Goal: Use online tool/utility: Utilize a website feature to perform a specific function

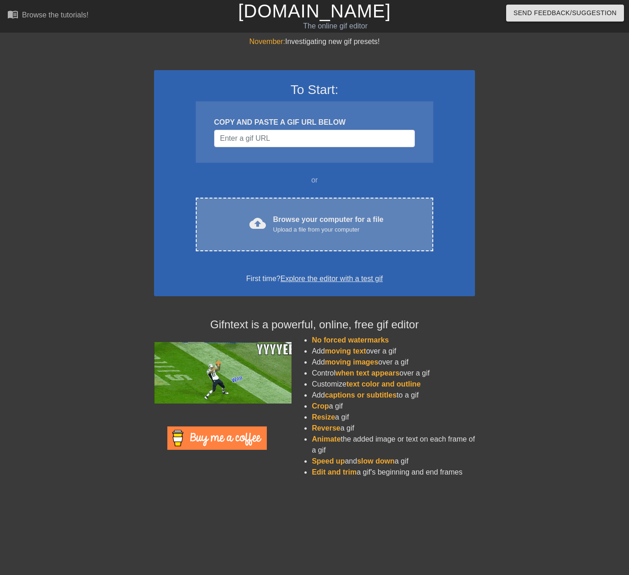
click at [275, 226] on div "Upload a file from your computer" at bounding box center [328, 229] width 110 height 9
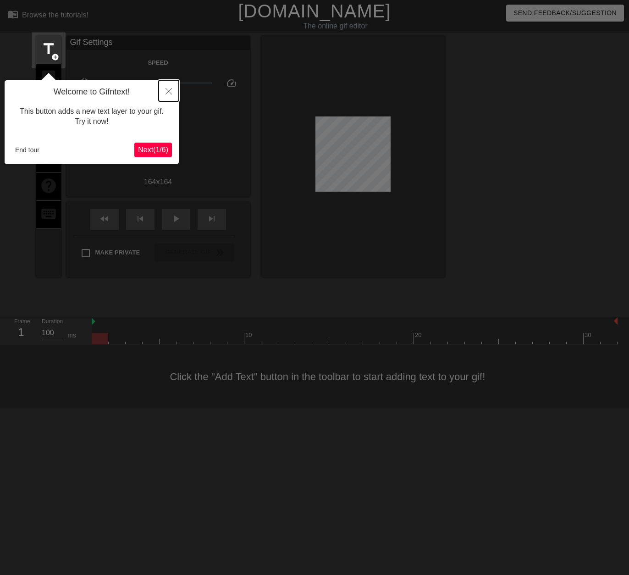
click at [169, 92] on icon "Close" at bounding box center [168, 91] width 6 height 6
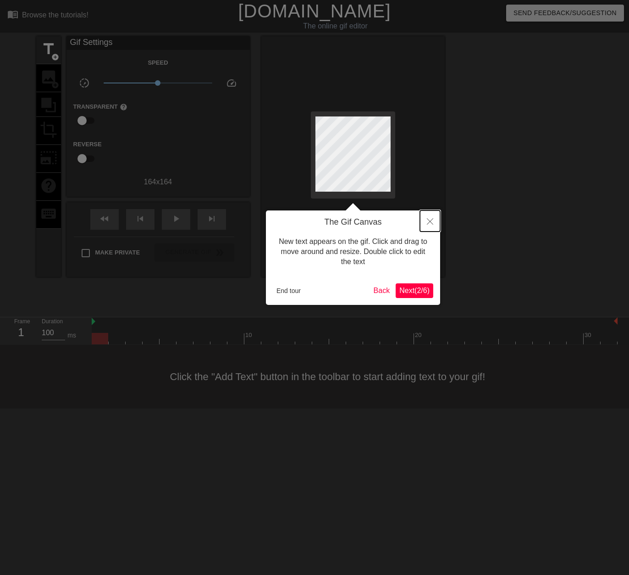
click at [427, 224] on icon "Close" at bounding box center [430, 221] width 6 height 6
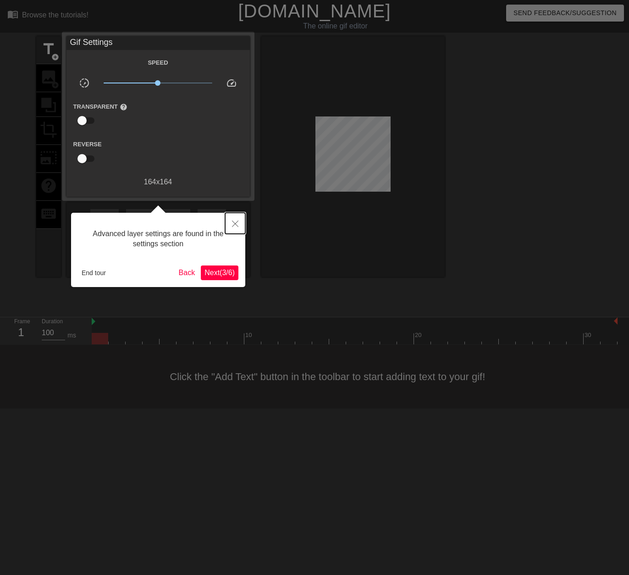
click at [239, 223] on button "Close" at bounding box center [235, 223] width 20 height 21
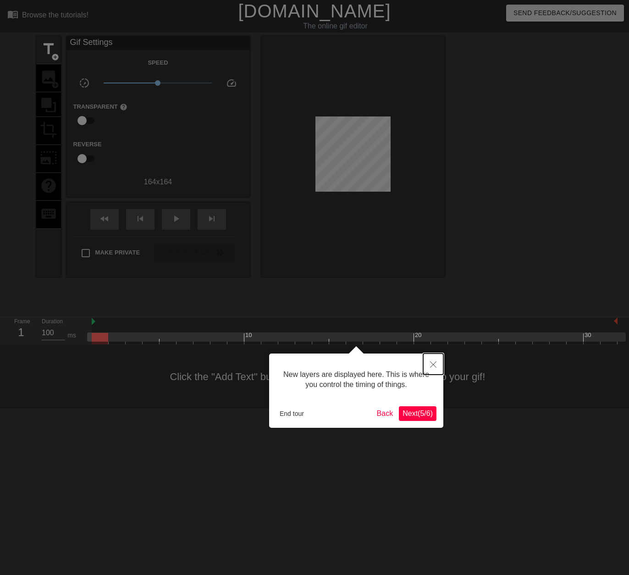
click at [430, 363] on button "Close" at bounding box center [433, 363] width 20 height 21
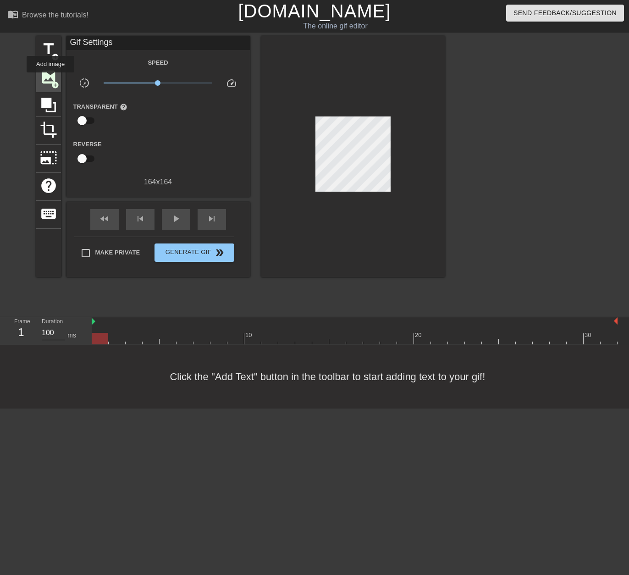
click at [50, 79] on span "image" at bounding box center [48, 76] width 17 height 17
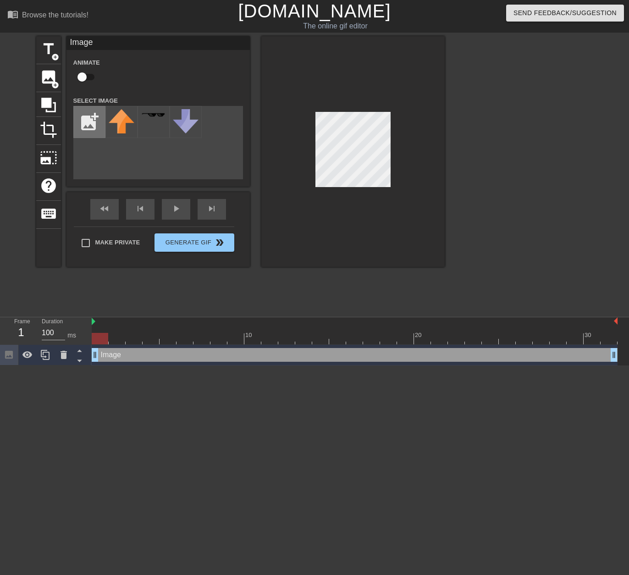
click at [87, 120] on input "file" at bounding box center [89, 121] width 31 height 31
type input "C:\fakepath\wagawg.PNG"
click at [116, 125] on img at bounding box center [122, 118] width 26 height 18
click at [298, 157] on div at bounding box center [352, 151] width 183 height 231
click at [285, 229] on div at bounding box center [352, 151] width 183 height 231
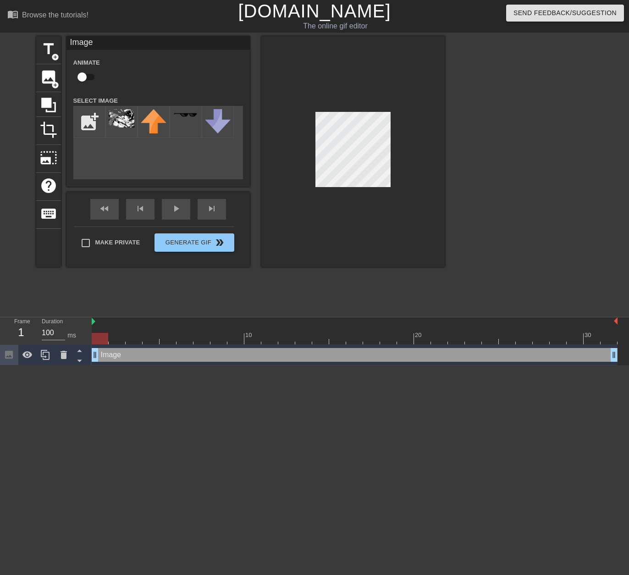
click at [314, 171] on div at bounding box center [352, 151] width 183 height 231
click at [391, 128] on div at bounding box center [352, 151] width 183 height 231
click at [392, 127] on div at bounding box center [352, 151] width 183 height 231
click at [391, 117] on div at bounding box center [352, 151] width 183 height 231
click at [509, 159] on div at bounding box center [525, 173] width 138 height 275
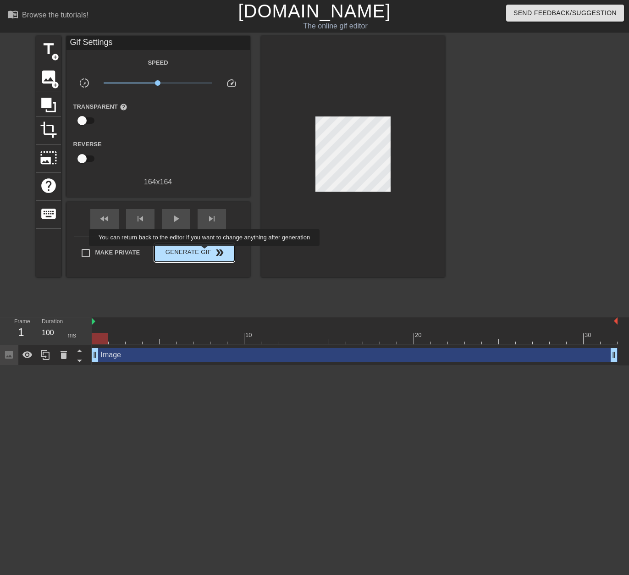
click at [205, 252] on span "Generate Gif double_arrow" at bounding box center [194, 252] width 72 height 11
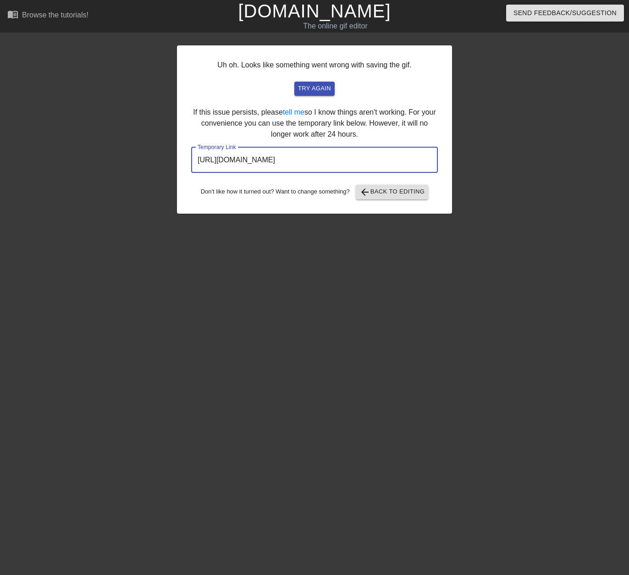
drag, startPoint x: 391, startPoint y: 160, endPoint x: 24, endPoint y: 140, distance: 367.6
click at [191, 149] on input "[URL][DOMAIN_NAME]" at bounding box center [314, 160] width 247 height 26
